Goal: Communication & Community: Share content

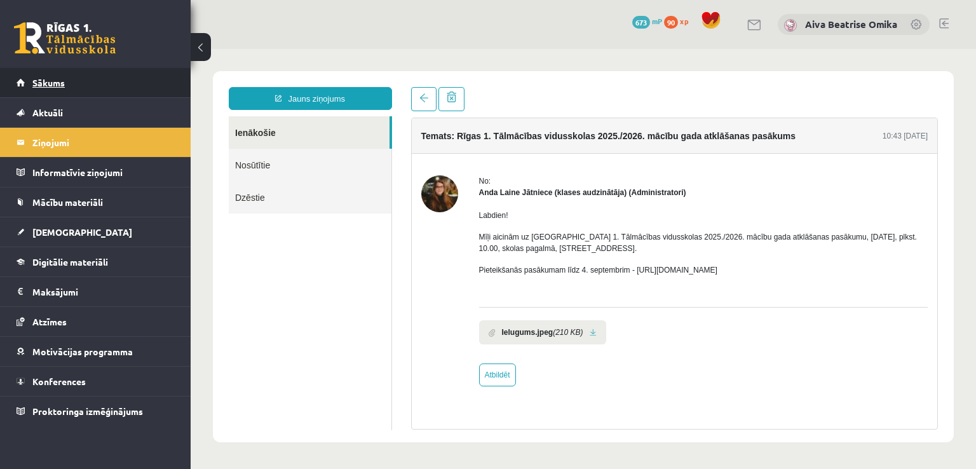
click at [59, 84] on span "Sākums" at bounding box center [48, 82] width 32 height 11
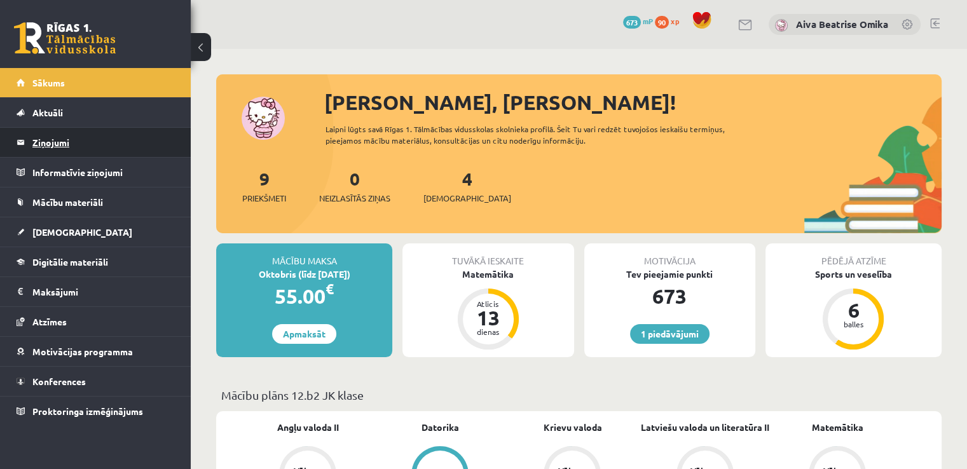
click at [92, 137] on legend "Ziņojumi 0" at bounding box center [103, 142] width 142 height 29
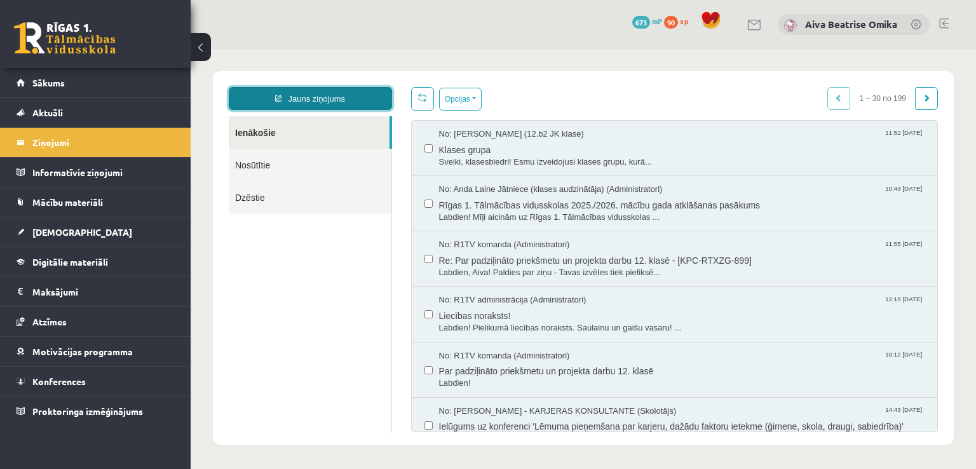
click at [320, 89] on link "Jauns ziņojums" at bounding box center [310, 98] width 163 height 23
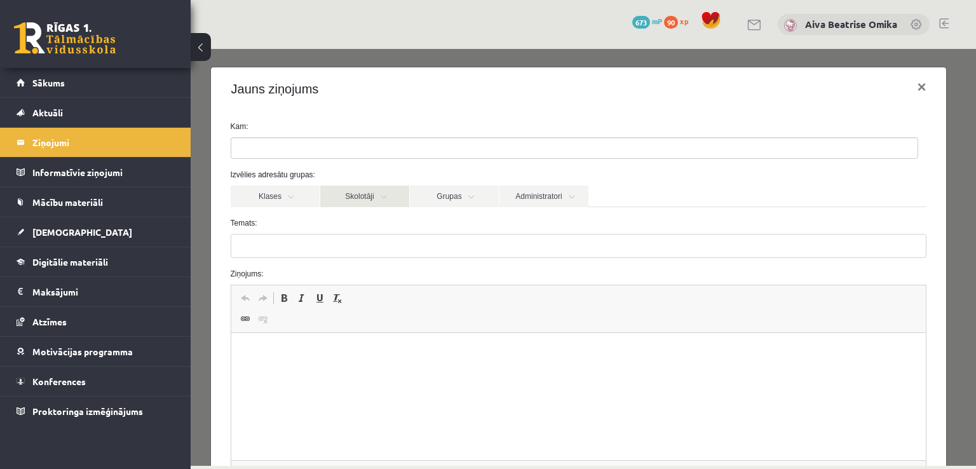
click at [376, 195] on link "Skolotāji" at bounding box center [364, 197] width 89 height 22
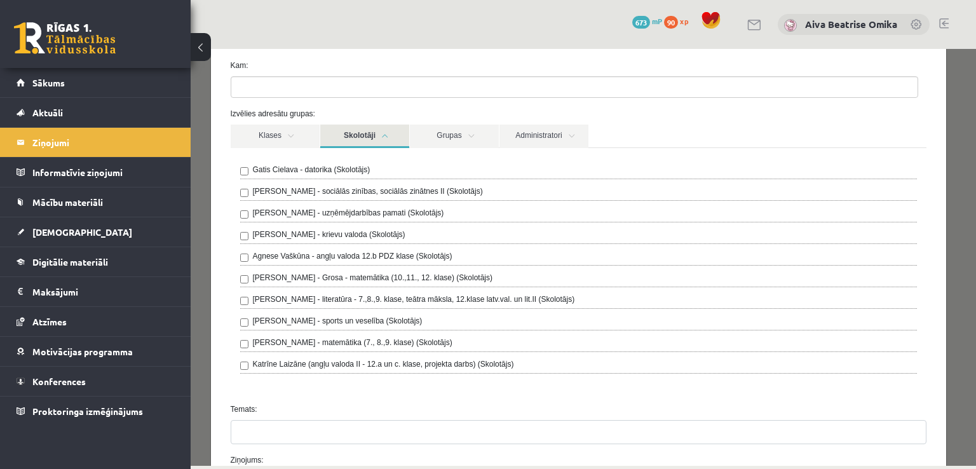
scroll to position [127, 0]
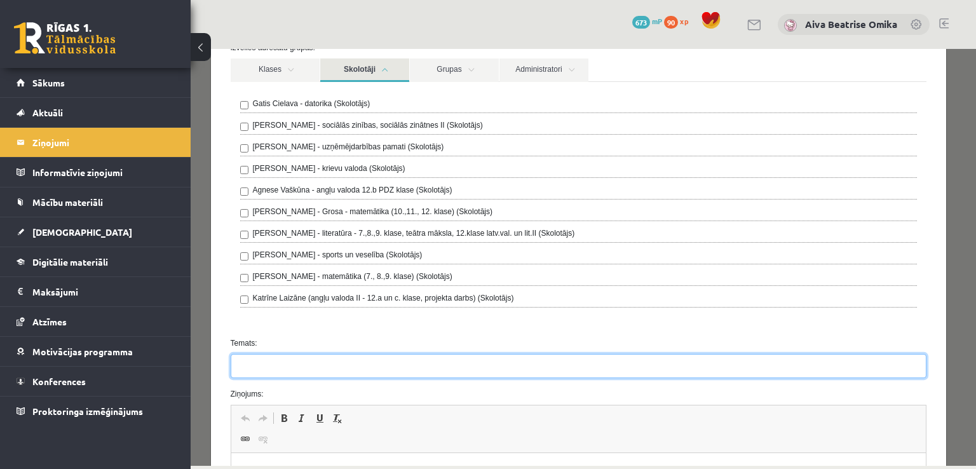
click at [304, 365] on input "Temats:" at bounding box center [579, 366] width 697 height 24
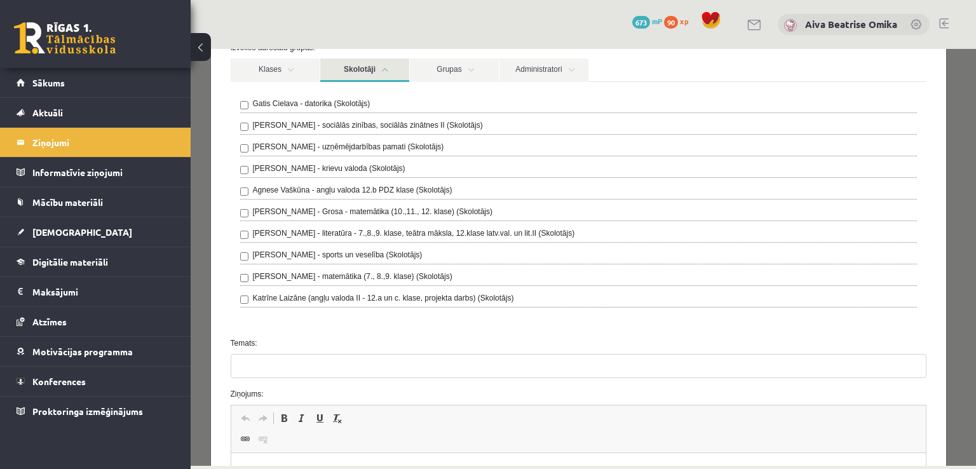
click at [501, 351] on div "Temats:" at bounding box center [579, 357] width 716 height 41
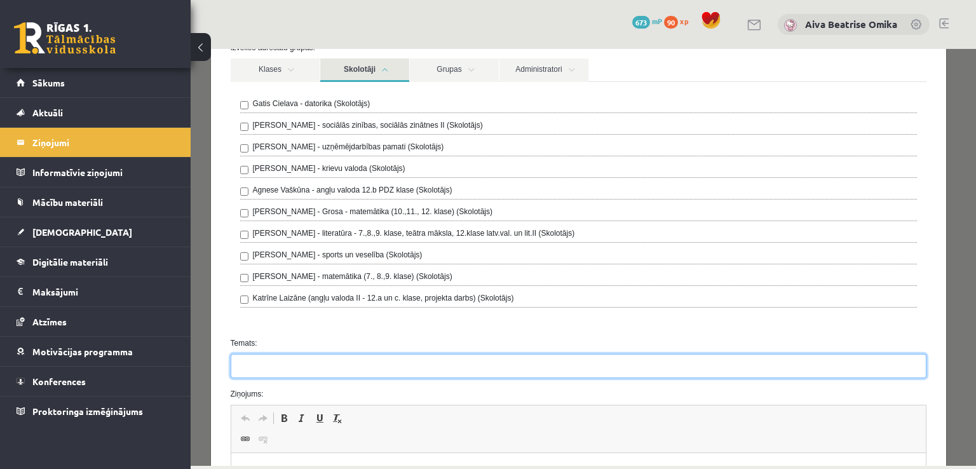
click at [503, 354] on input "Temats:" at bounding box center [579, 366] width 697 height 24
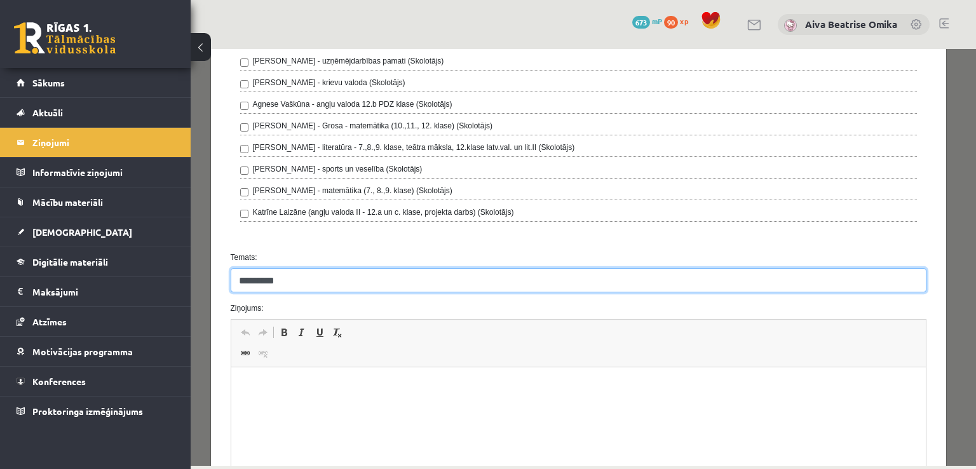
scroll to position [318, 0]
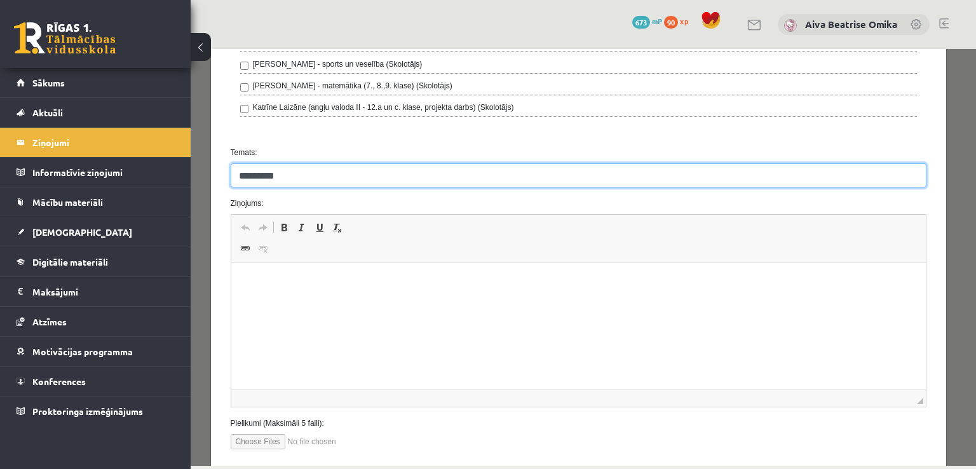
type input "*********"
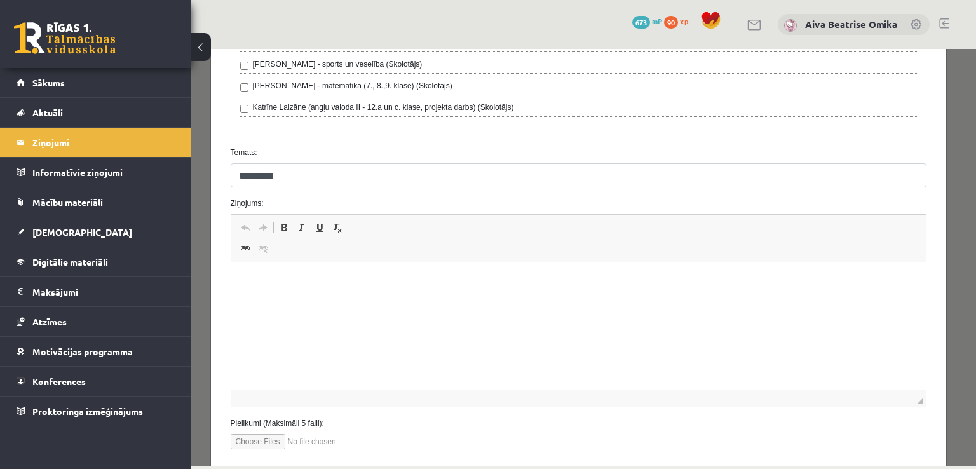
click at [357, 301] on html at bounding box center [578, 281] width 695 height 39
click at [262, 447] on div "Kam: Izvēlies adresātu grupas: Klases Skolotāji Grupas Administratori 12.b2 JK …" at bounding box center [579, 131] width 736 height 677
click at [316, 301] on html at bounding box center [578, 281] width 695 height 39
click at [262, 435] on input "file" at bounding box center [303, 441] width 144 height 15
type input "**********"
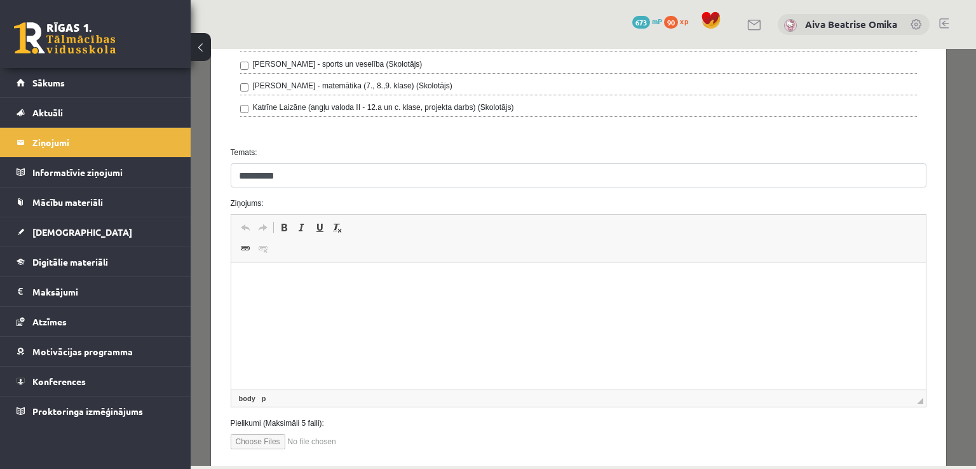
click at [289, 301] on html at bounding box center [578, 281] width 695 height 39
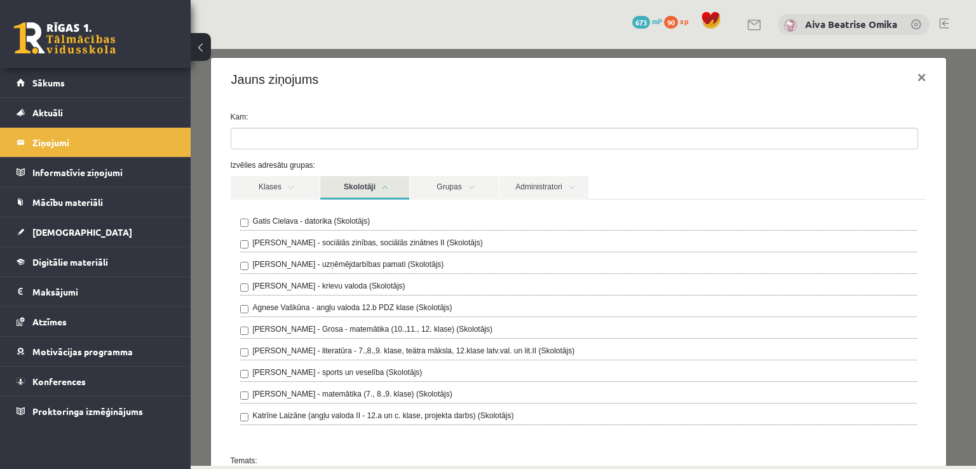
scroll to position [0, 0]
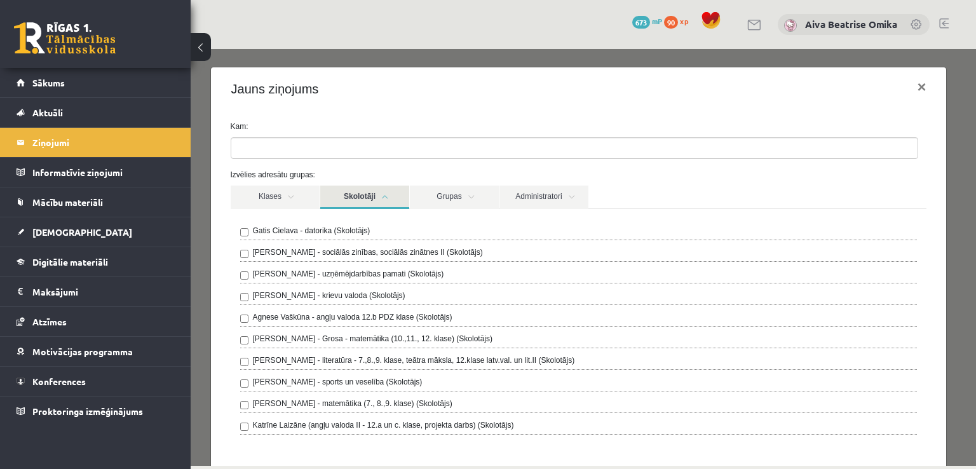
click at [343, 339] on label "[PERSON_NAME] - Grosa - matemātika (10.,11., 12. klase) (Skolotājs)" at bounding box center [373, 338] width 240 height 11
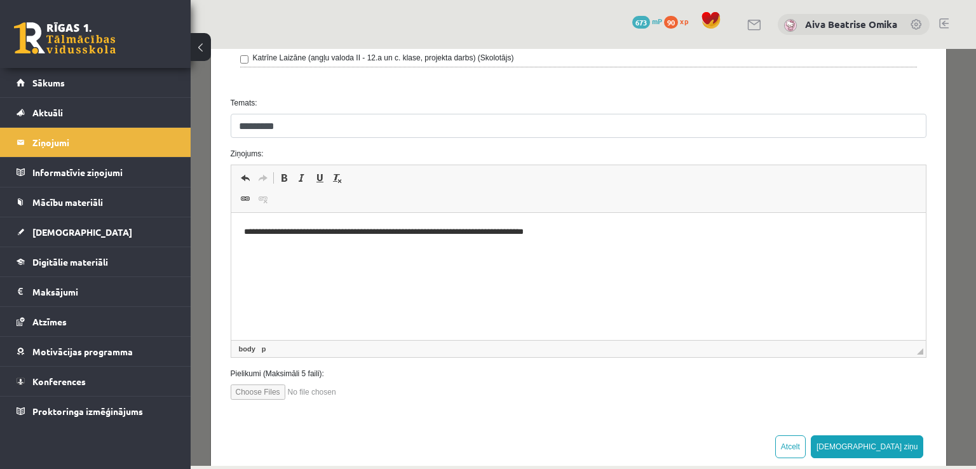
scroll to position [381, 0]
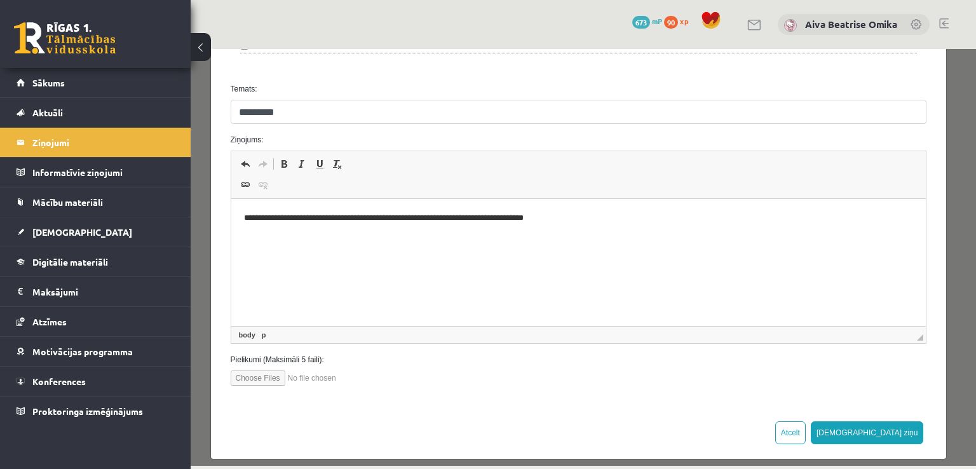
click at [412, 219] on p "**********" at bounding box center [573, 218] width 661 height 13
click at [416, 221] on p "**********" at bounding box center [573, 218] width 661 height 13
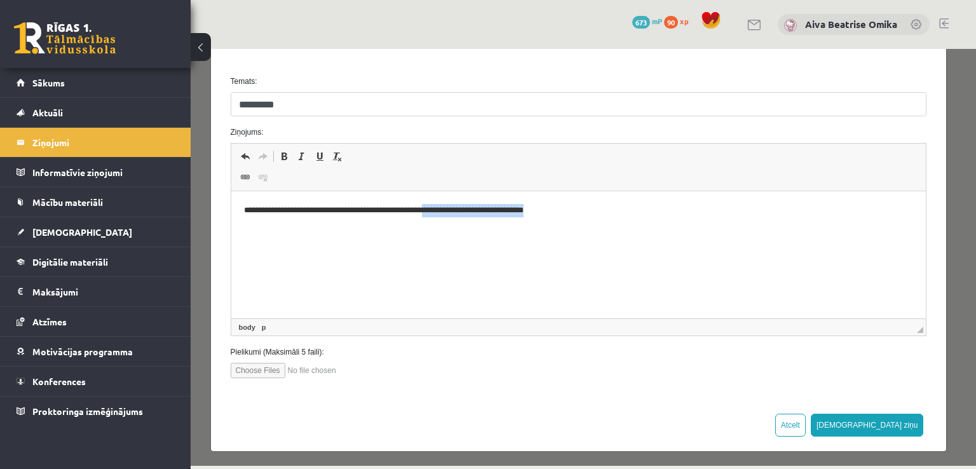
drag, startPoint x: 609, startPoint y: 219, endPoint x: 446, endPoint y: 218, distance: 163.3
click at [446, 218] on html "**********" at bounding box center [578, 210] width 695 height 39
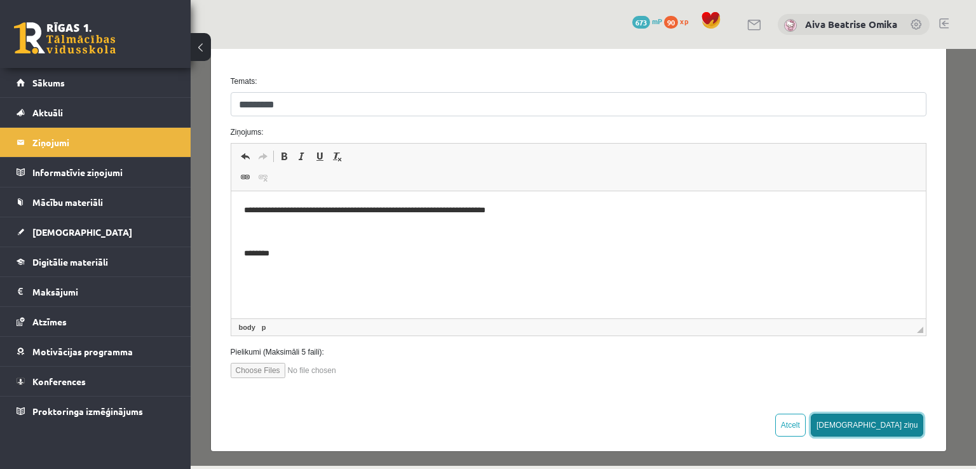
click at [894, 418] on button "[DEMOGRAPHIC_DATA] ziņu" at bounding box center [867, 425] width 113 height 23
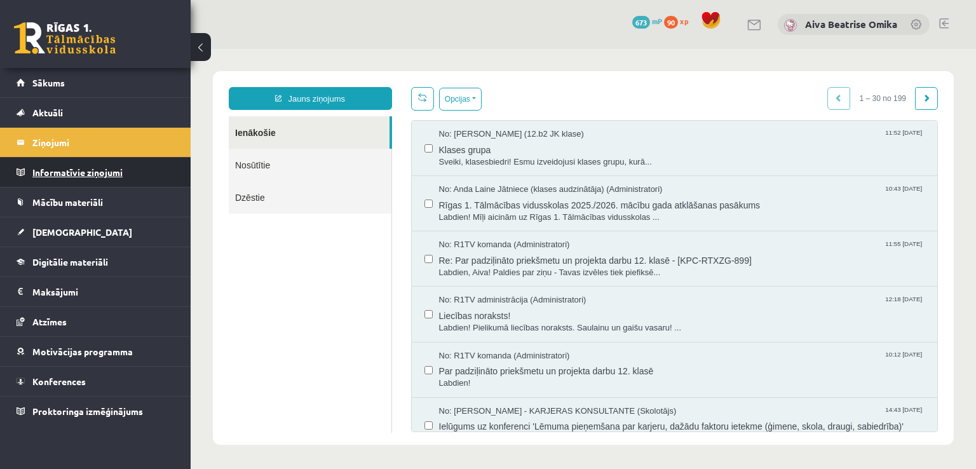
scroll to position [0, 0]
click at [130, 82] on link "Sākums" at bounding box center [96, 82] width 158 height 29
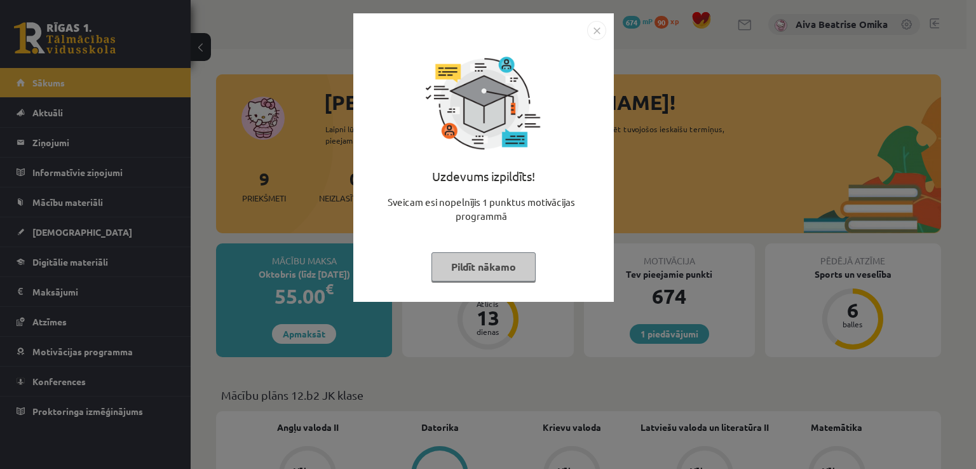
click at [496, 260] on button "Pildīt nākamo" at bounding box center [484, 266] width 104 height 29
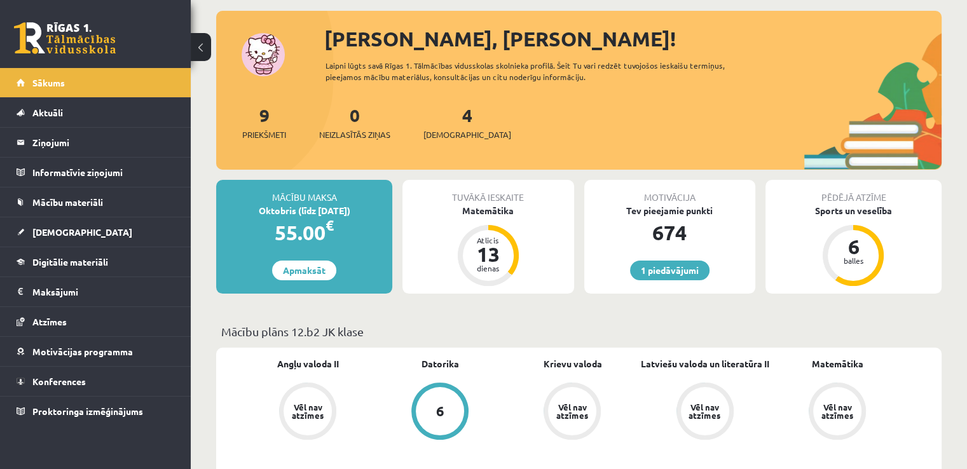
scroll to position [127, 0]
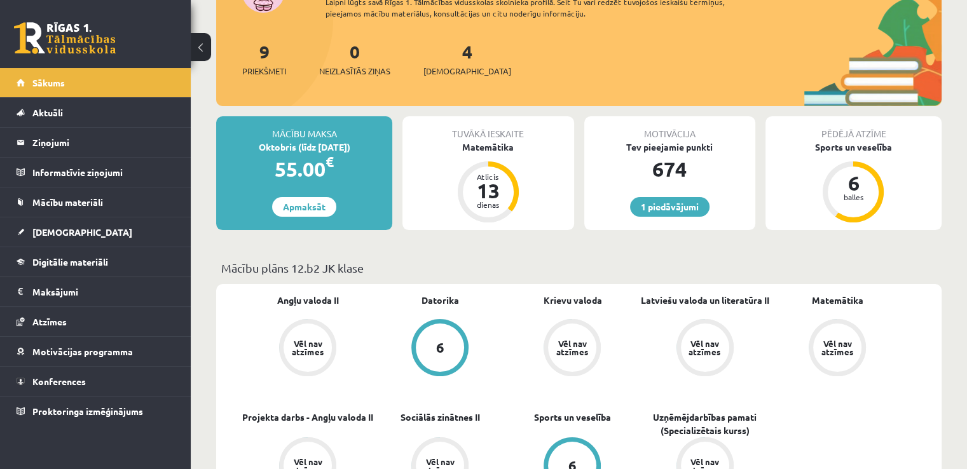
click at [453, 47] on div "4 Ieskaites" at bounding box center [467, 57] width 88 height 39
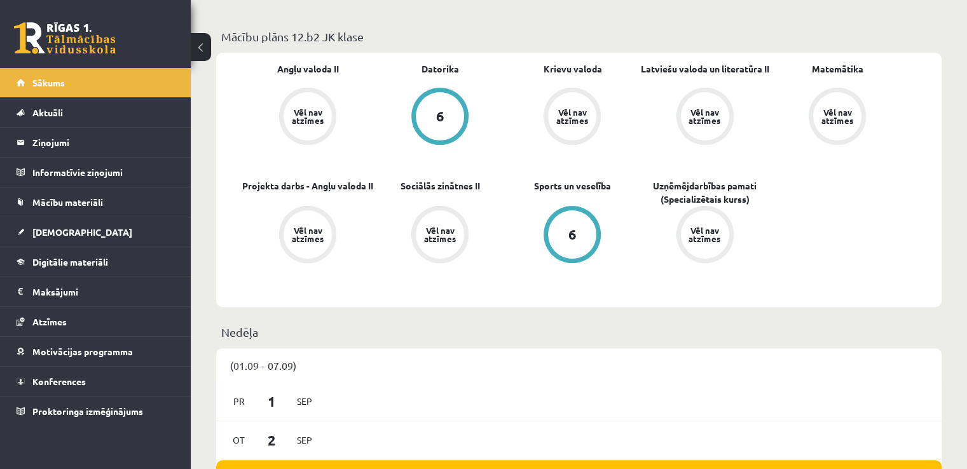
scroll to position [191, 0]
